Goal: Task Accomplishment & Management: Manage account settings

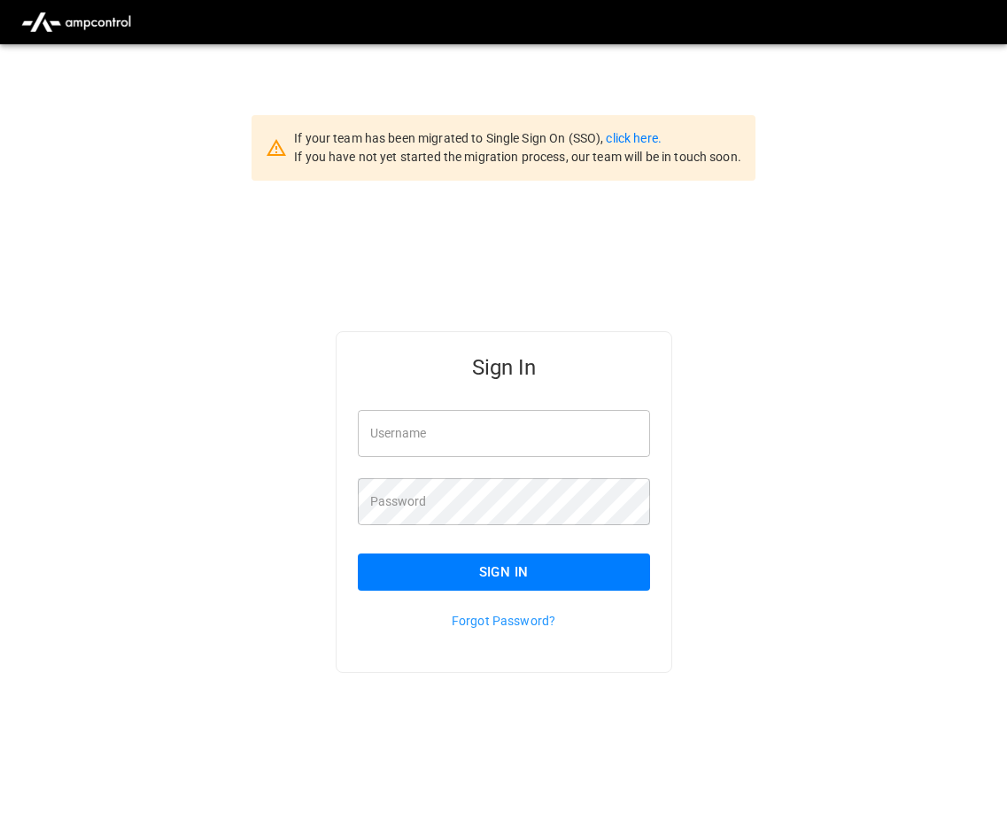
type input "**********"
click at [521, 568] on button "Sign In" at bounding box center [504, 571] width 292 height 37
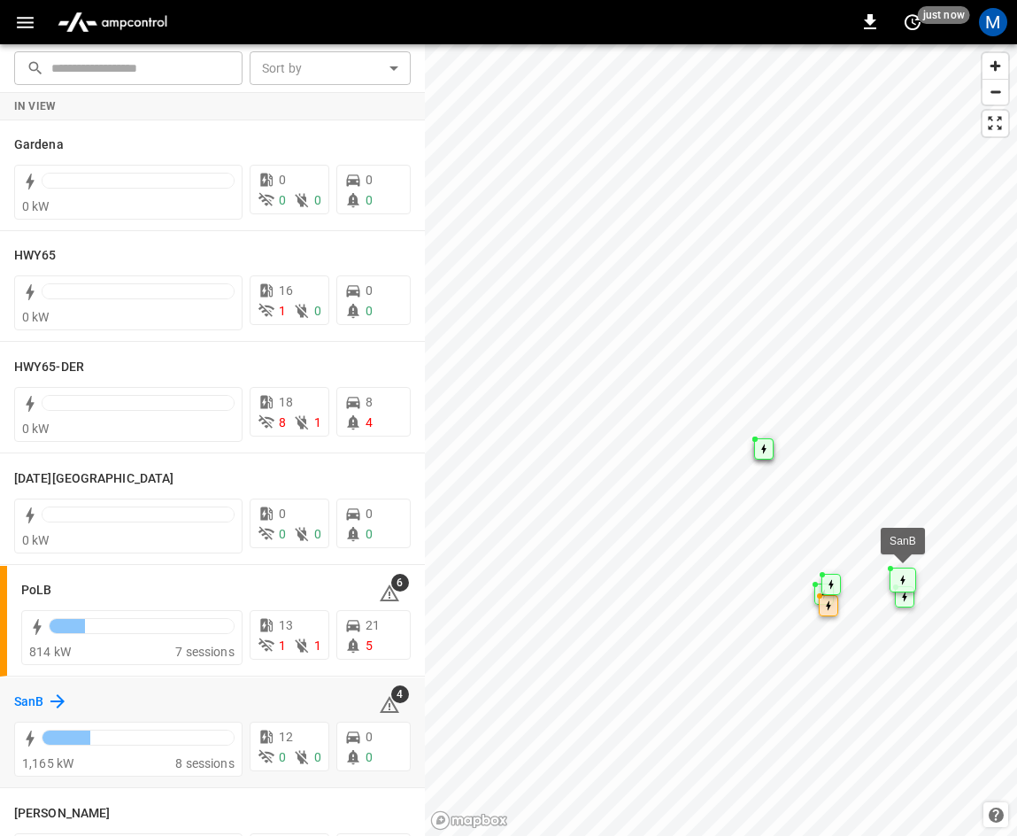
click at [58, 700] on icon at bounding box center [57, 701] width 14 height 14
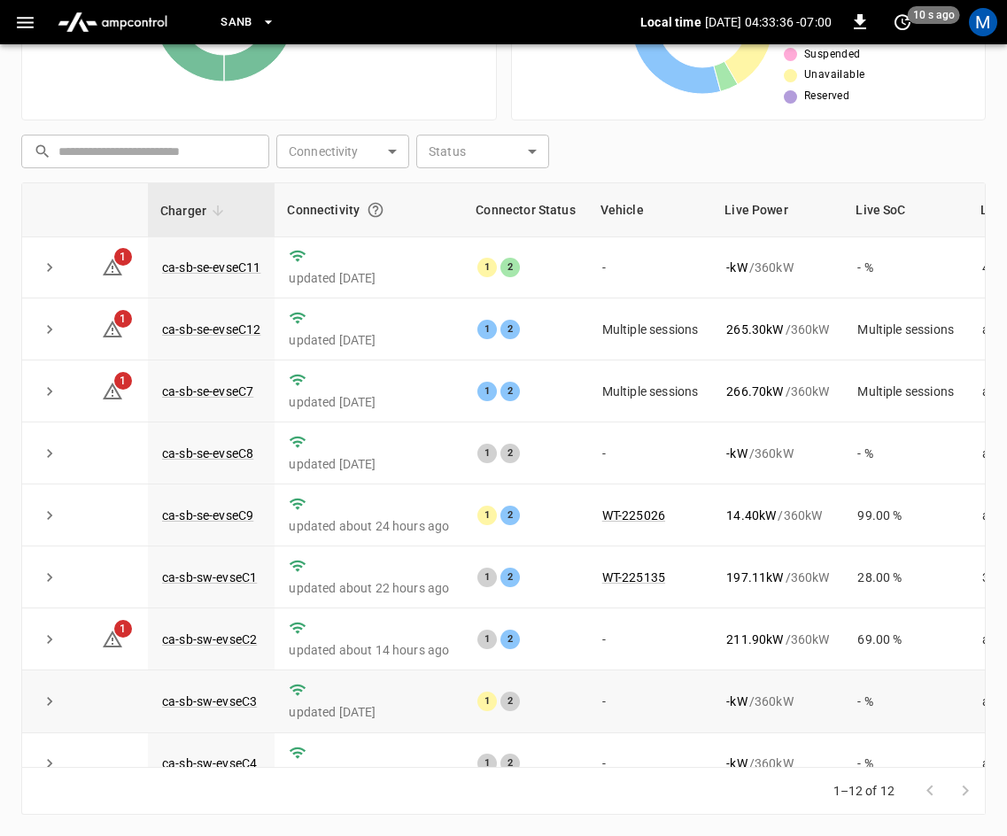
scroll to position [235, 0]
